Goal: Task Accomplishment & Management: Use online tool/utility

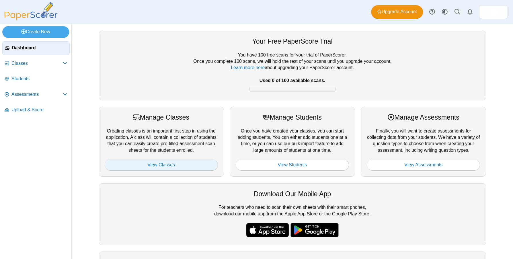
click at [159, 167] on link "View Classes" at bounding box center [161, 164] width 113 height 11
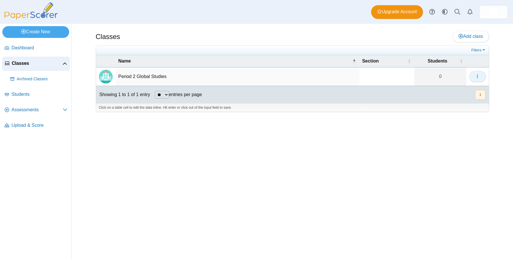
click at [475, 77] on icon "button" at bounding box center [477, 76] width 5 height 5
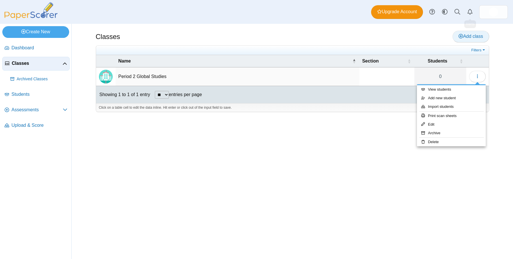
click at [468, 41] on link "Add class" at bounding box center [470, 36] width 36 height 11
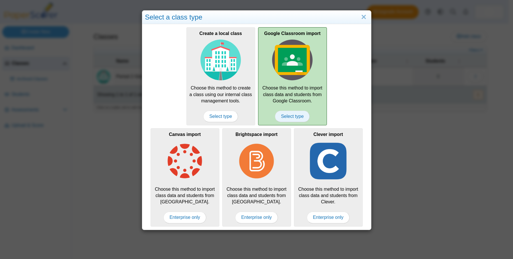
click at [295, 116] on span "Select type" at bounding box center [292, 116] width 35 height 11
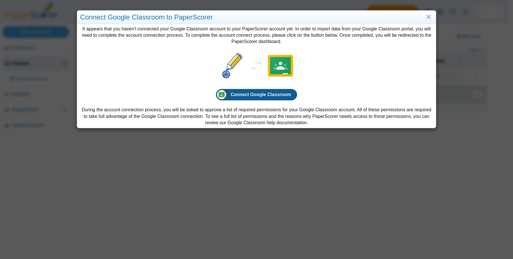
click at [267, 90] on link "Connect Google Classroom" at bounding box center [256, 94] width 81 height 11
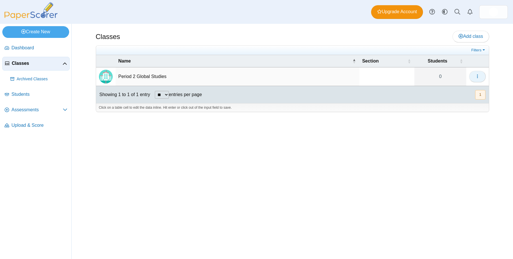
click at [473, 79] on button "button" at bounding box center [477, 76] width 17 height 11
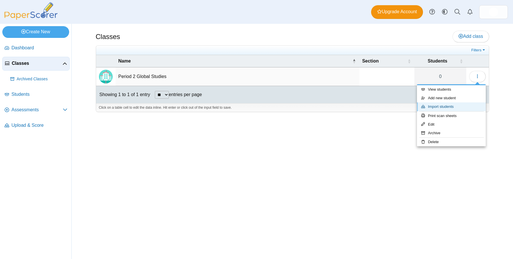
click at [463, 105] on link "Import students" at bounding box center [451, 106] width 69 height 9
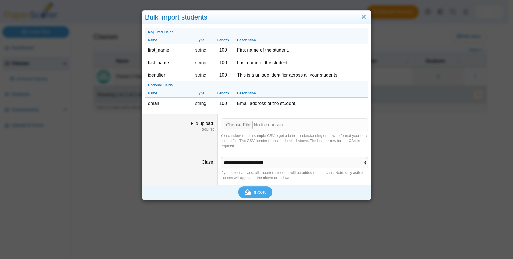
click at [258, 134] on link "download a sample CSV" at bounding box center [254, 135] width 41 height 4
click at [232, 126] on input "File upload" at bounding box center [294, 124] width 148 height 13
type input "**********"
click at [255, 190] on span "Import" at bounding box center [259, 192] width 13 height 5
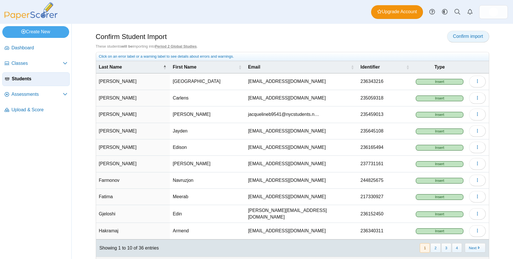
click at [474, 34] on span "Confirm import" at bounding box center [468, 36] width 30 height 5
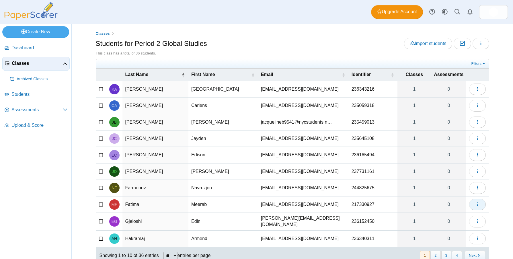
scroll to position [18, 0]
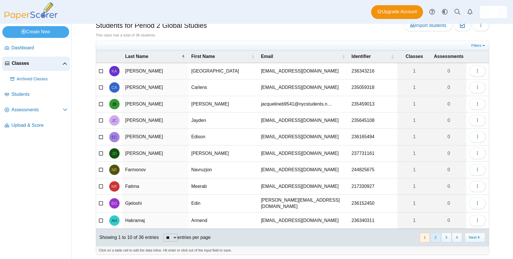
click at [434, 237] on button "2" at bounding box center [435, 237] width 10 height 9
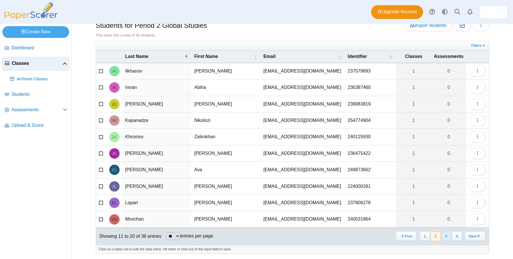
click at [444, 236] on button "3" at bounding box center [446, 235] width 10 height 9
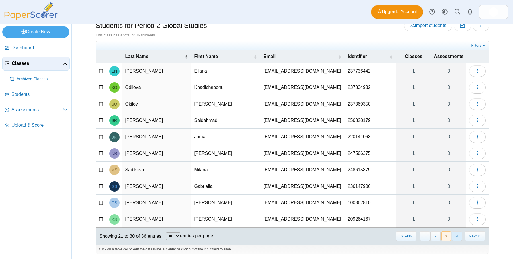
click at [453, 238] on button "4" at bounding box center [457, 235] width 10 height 9
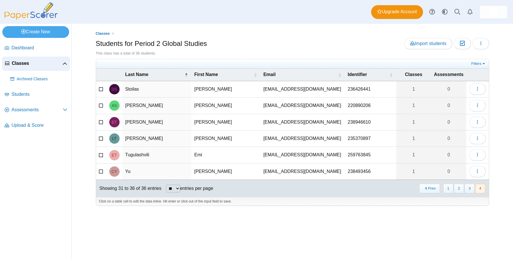
click at [24, 62] on span "Classes" at bounding box center [37, 63] width 51 height 6
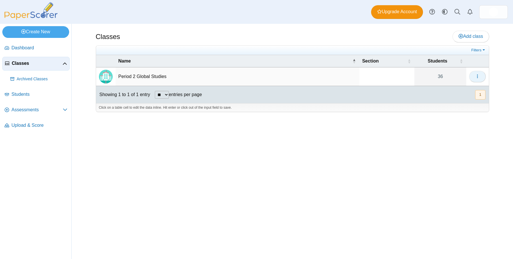
click at [472, 75] on button "button" at bounding box center [477, 76] width 17 height 11
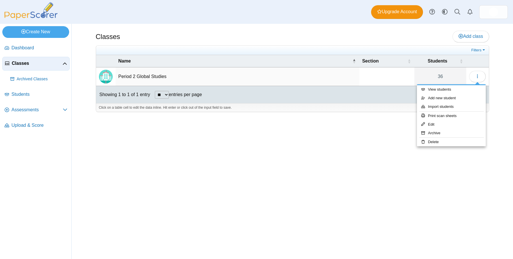
drag, startPoint x: 198, startPoint y: 149, endPoint x: 195, endPoint y: 148, distance: 3.8
click at [197, 149] on div "Classes Add class Filters 36" at bounding box center [292, 141] width 430 height 235
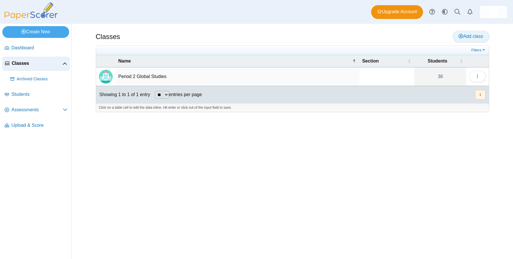
click at [460, 37] on icon at bounding box center [460, 36] width 5 height 5
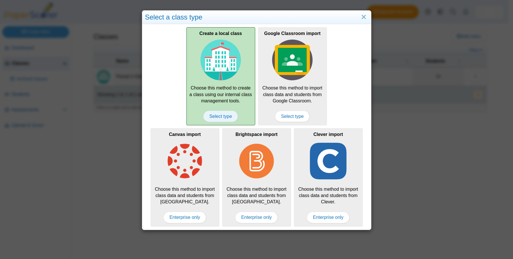
click at [206, 111] on span "Select type" at bounding box center [220, 116] width 35 height 11
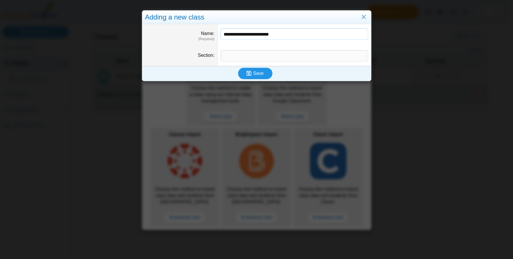
type input "**********"
click at [255, 75] on span "Save" at bounding box center [258, 73] width 10 height 5
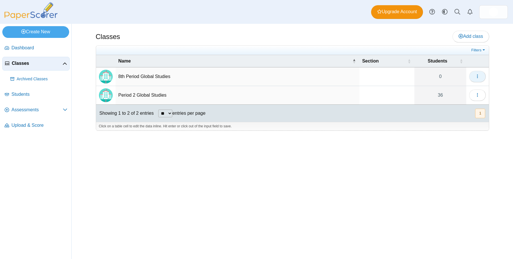
click at [474, 76] on button "button" at bounding box center [477, 76] width 17 height 11
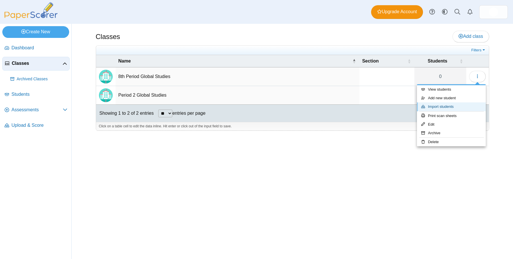
click at [453, 109] on link "Import students" at bounding box center [451, 106] width 69 height 9
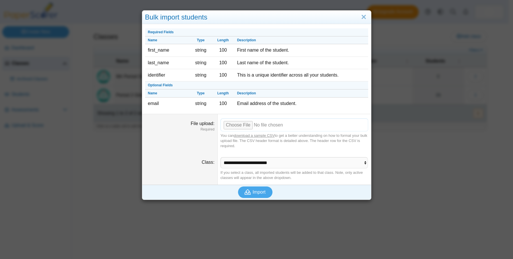
click at [231, 128] on input "File upload" at bounding box center [294, 124] width 148 height 13
type input "**********"
click at [242, 188] on button "Import" at bounding box center [255, 191] width 34 height 11
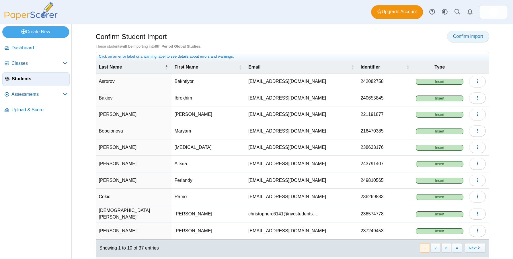
click at [471, 31] on link "Confirm import" at bounding box center [468, 36] width 42 height 11
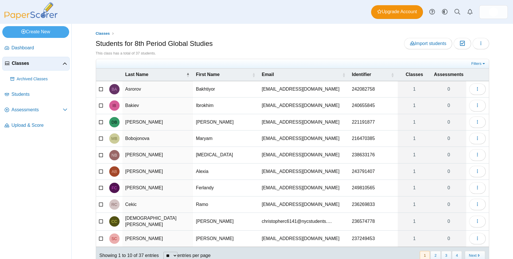
click at [133, 91] on td "Asrorov" at bounding box center [157, 89] width 71 height 16
click at [100, 91] on label at bounding box center [101, 89] width 5 height 6
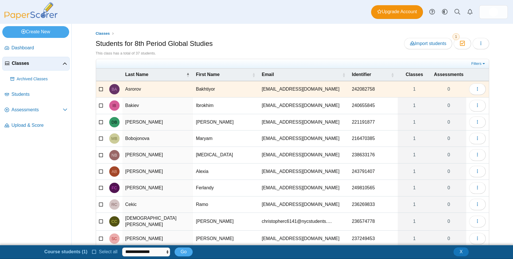
click at [146, 246] on div "**********" at bounding box center [256, 252] width 513 height 14
click at [149, 249] on select "**********" at bounding box center [146, 251] width 48 height 9
click at [154, 252] on select "**********" at bounding box center [146, 251] width 48 height 9
click at [465, 252] on button "X" at bounding box center [461, 251] width 15 height 9
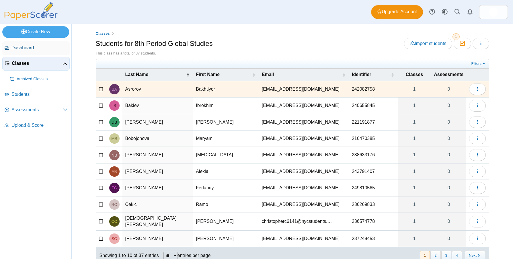
click at [16, 50] on span "Dashboard" at bounding box center [39, 48] width 56 height 6
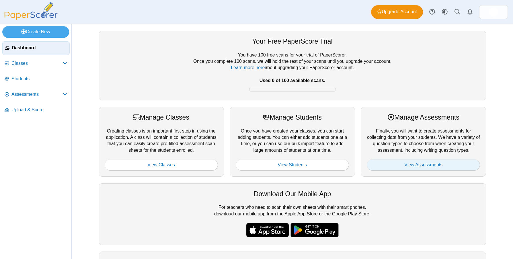
click at [453, 162] on link "View Assessments" at bounding box center [423, 164] width 113 height 11
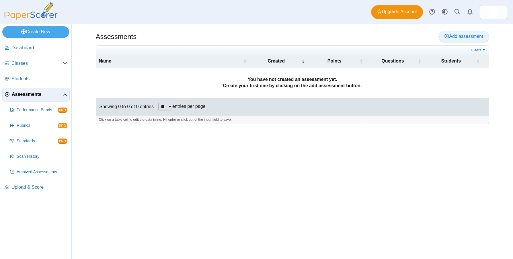
click at [442, 37] on link "Add assessment" at bounding box center [463, 36] width 50 height 11
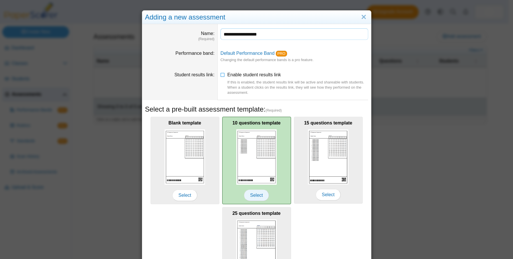
type input "**********"
click at [253, 195] on span "Select" at bounding box center [256, 195] width 25 height 11
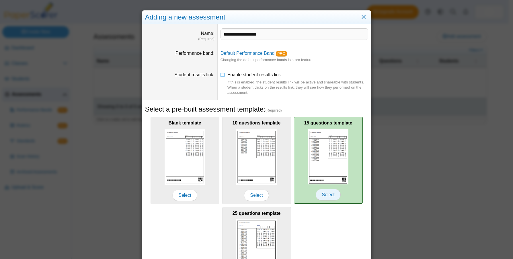
scroll to position [58, 0]
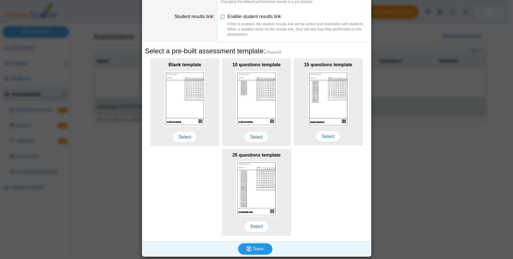
click at [262, 249] on button "Save" at bounding box center [255, 248] width 34 height 11
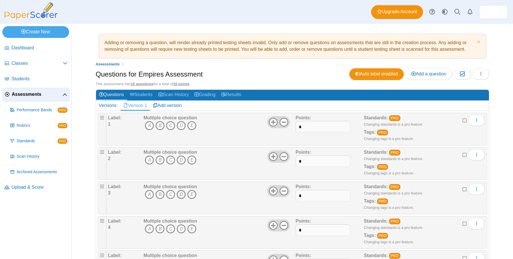
click at [177, 194] on icon "D" at bounding box center [181, 194] width 9 height 9
click at [151, 124] on icon "A" at bounding box center [149, 125] width 9 height 9
click at [167, 157] on icon "C" at bounding box center [170, 159] width 9 height 9
click at [156, 226] on icon "B" at bounding box center [159, 228] width 9 height 9
click at [160, 226] on icon "B" at bounding box center [159, 228] width 9 height 9
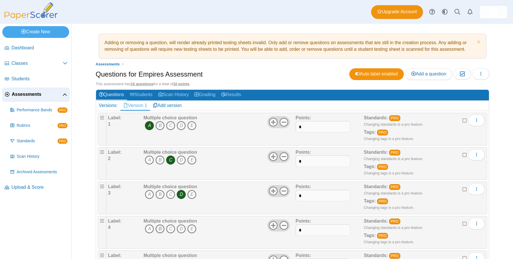
click at [158, 230] on icon "B" at bounding box center [159, 228] width 9 height 9
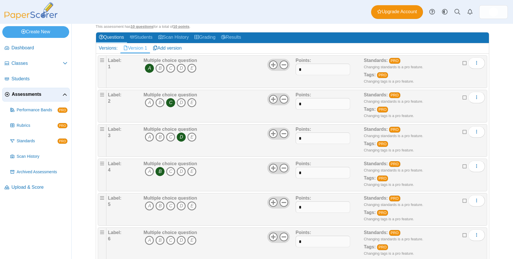
scroll to position [115, 0]
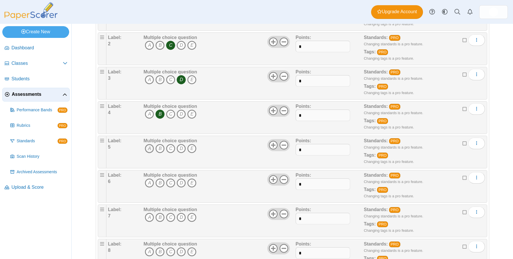
click at [147, 151] on icon "A" at bounding box center [149, 148] width 9 height 9
click at [177, 182] on icon "D" at bounding box center [181, 182] width 9 height 9
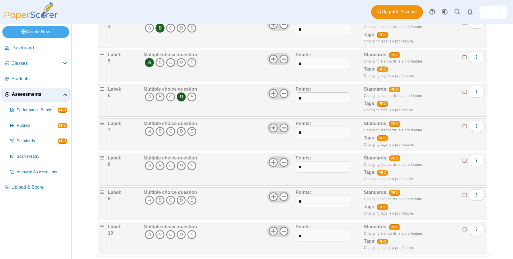
scroll to position [209, 0]
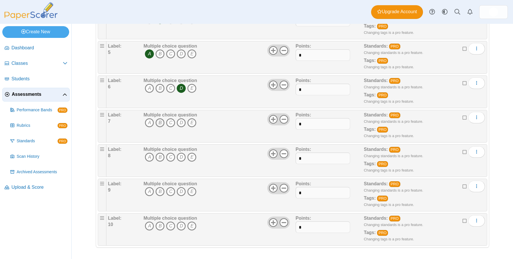
click at [160, 122] on icon "B" at bounding box center [159, 122] width 9 height 9
click at [157, 163] on span "A B C D E" at bounding box center [170, 158] width 54 height 11
click at [155, 153] on icon "B" at bounding box center [159, 157] width 9 height 9
click at [151, 192] on icon "A" at bounding box center [149, 191] width 9 height 9
click at [158, 221] on div "Multiple choice question A B C D E" at bounding box center [170, 229] width 54 height 29
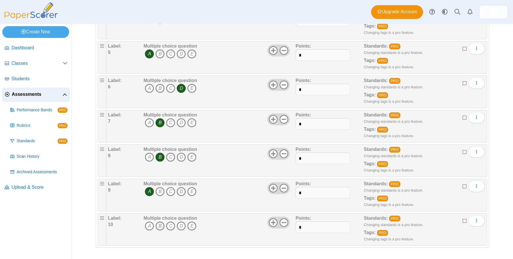
click at [157, 225] on icon "B" at bounding box center [159, 225] width 9 height 9
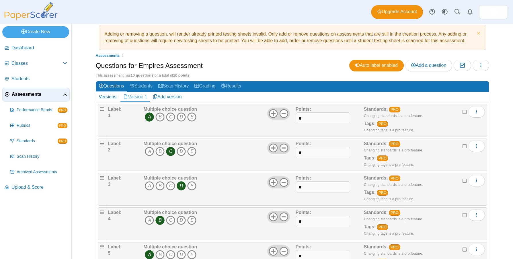
scroll to position [0, 0]
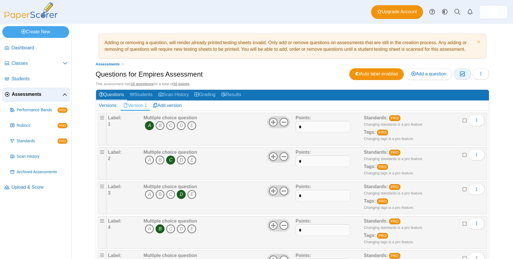
click at [461, 75] on icon "button" at bounding box center [462, 73] width 5 height 5
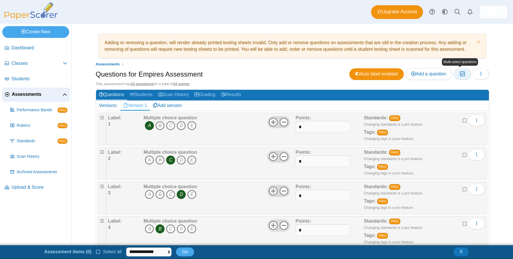
click at [461, 75] on icon "button" at bounding box center [462, 73] width 5 height 5
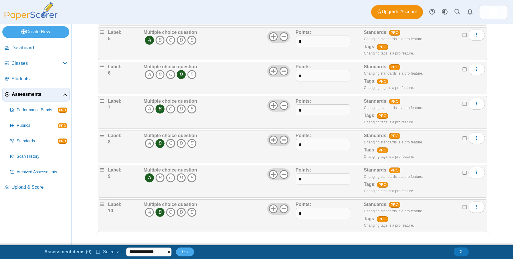
scroll to position [108, 0]
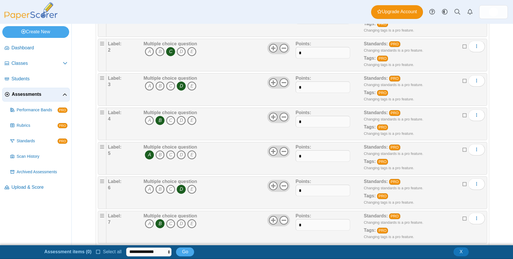
click at [97, 253] on icon at bounding box center [98, 251] width 5 height 4
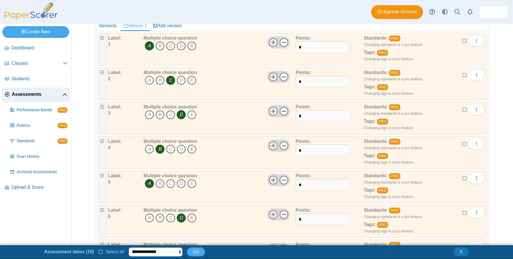
scroll to position [0, 0]
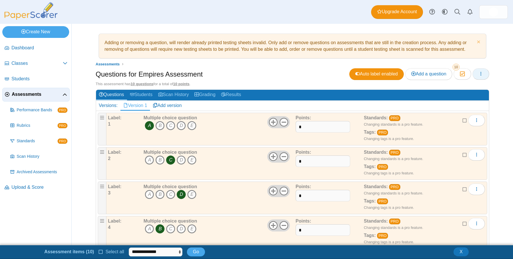
click at [473, 73] on button "button" at bounding box center [480, 73] width 17 height 11
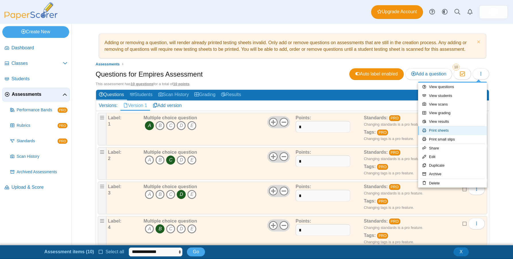
click at [471, 130] on link "Print sheets" at bounding box center [452, 130] width 69 height 9
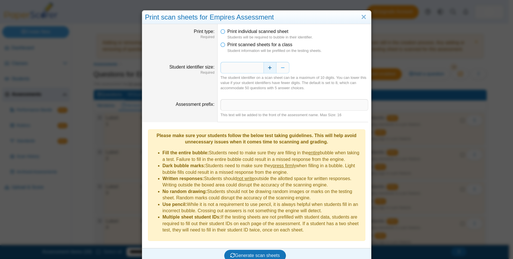
click at [267, 67] on button "Increase" at bounding box center [269, 67] width 13 height 11
type input "*"
click at [267, 98] on dd "This text will be added to the front of the assessment name. Max Size: 16" at bounding box center [294, 108] width 153 height 27
click at [266, 107] on input "Assessment prefix" at bounding box center [294, 104] width 148 height 11
type input "*"
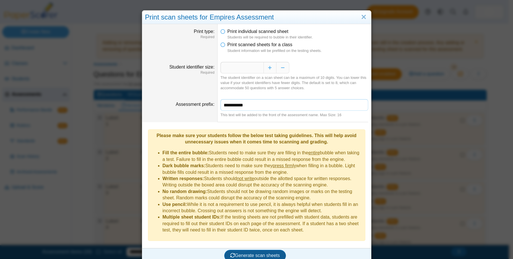
type input "**********"
click at [236, 250] on button "Generate scan sheets" at bounding box center [255, 255] width 62 height 11
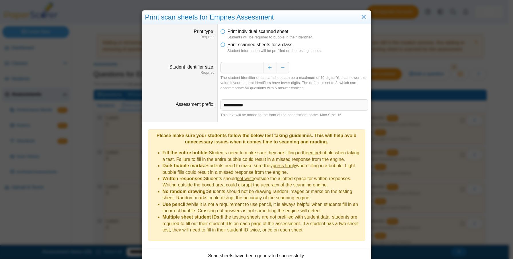
scroll to position [44, 0]
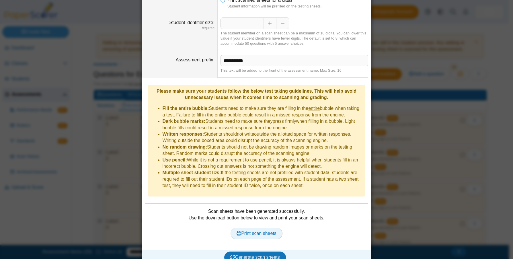
click at [263, 230] on link "Print scan sheets" at bounding box center [257, 233] width 52 height 11
